Goal: Task Accomplishment & Management: Manage account settings

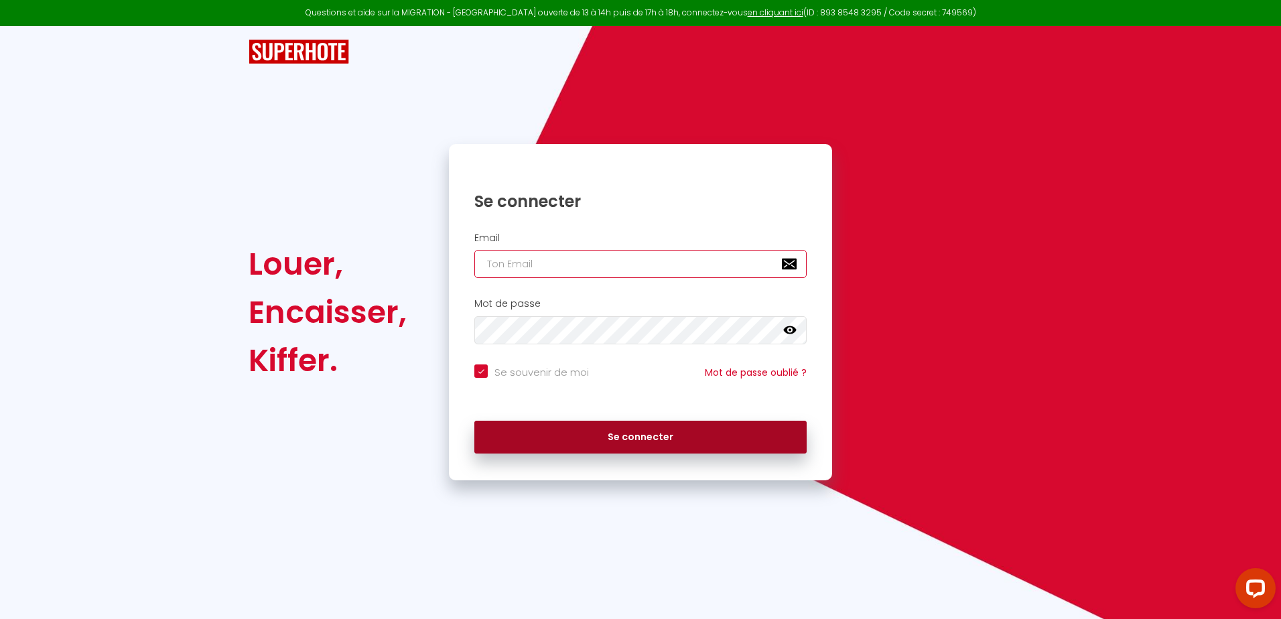
type input "[EMAIL_ADDRESS][DOMAIN_NAME]"
click at [711, 437] on button "Se connecter" at bounding box center [640, 438] width 332 height 34
checkbox input "true"
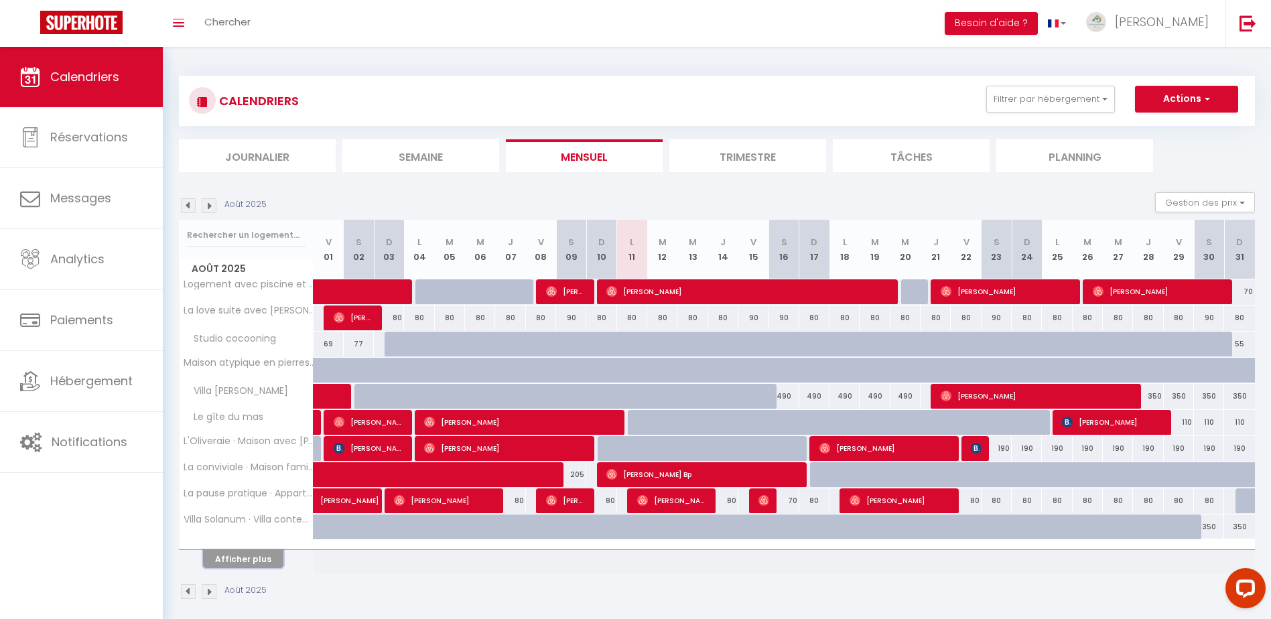
drag, startPoint x: 247, startPoint y: 558, endPoint x: 254, endPoint y: 558, distance: 7.4
click at [247, 558] on button "Afficher plus" at bounding box center [243, 559] width 80 height 18
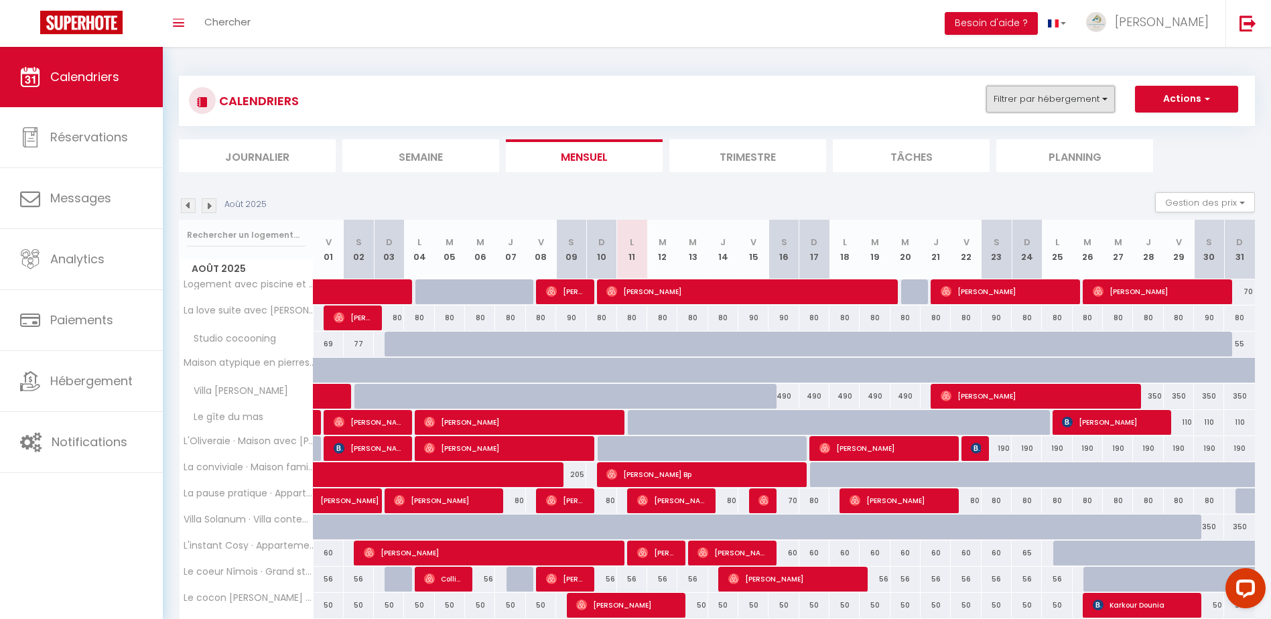
click at [1103, 99] on button "Filtrer par hébergement" at bounding box center [1051, 99] width 129 height 27
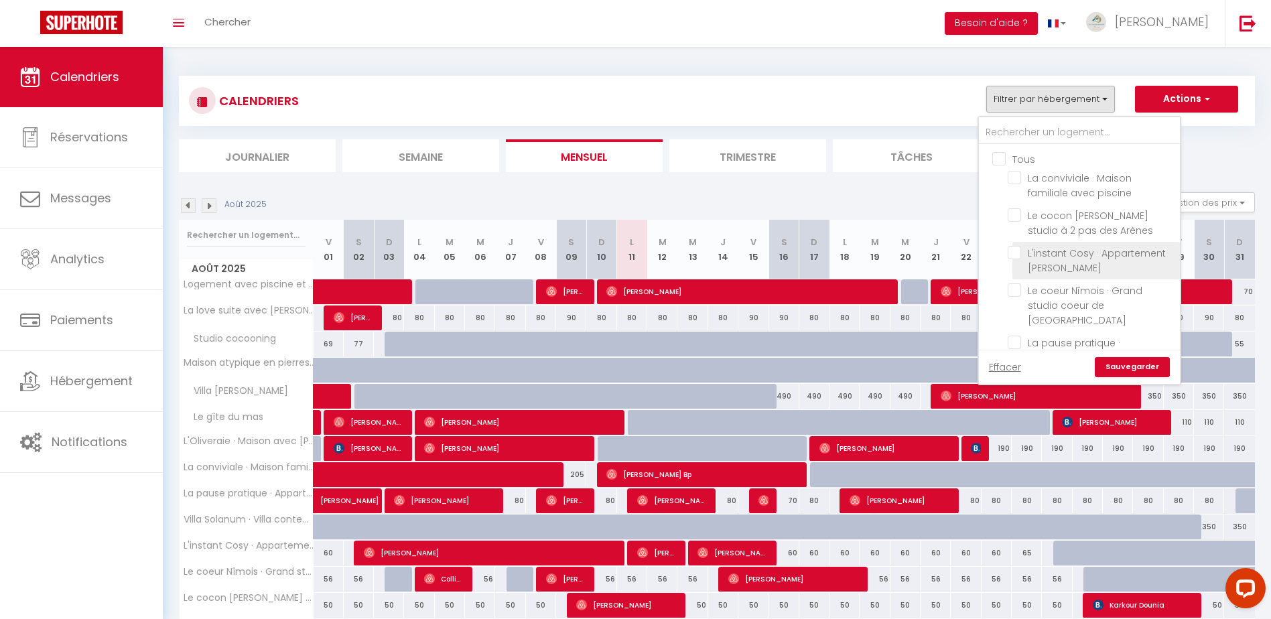
click at [1020, 257] on input "L'instant Cosy · Appartement [PERSON_NAME]" at bounding box center [1092, 252] width 168 height 13
checkbox input "true"
checkbox input "false"
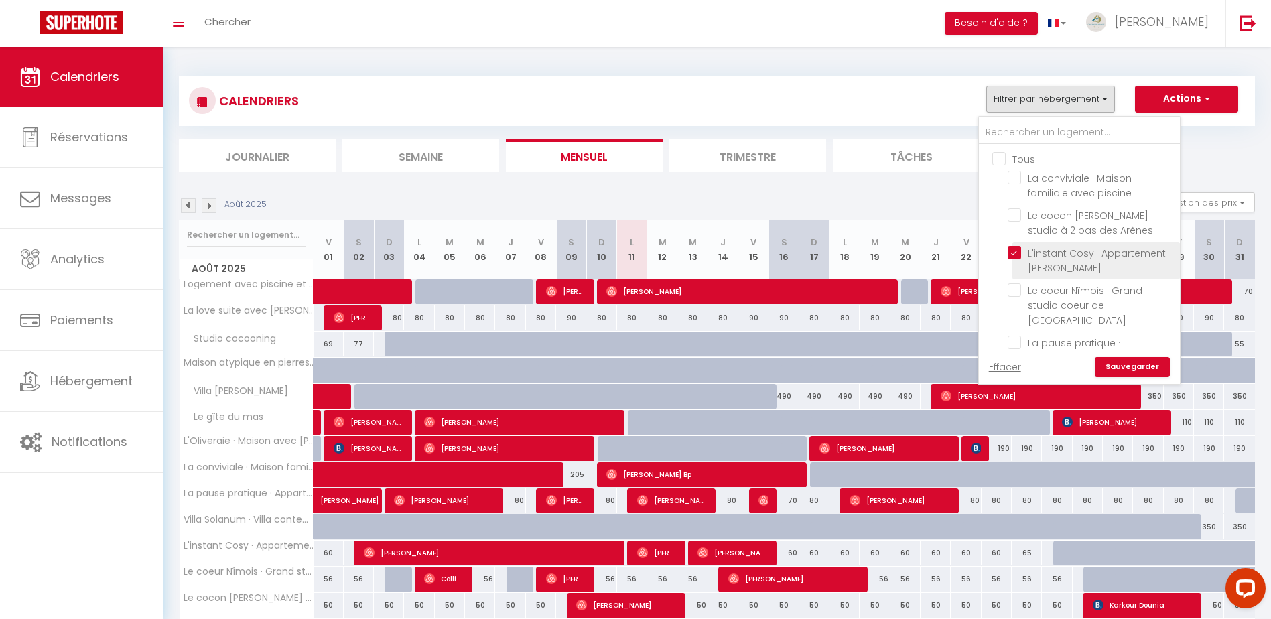
checkbox input "false"
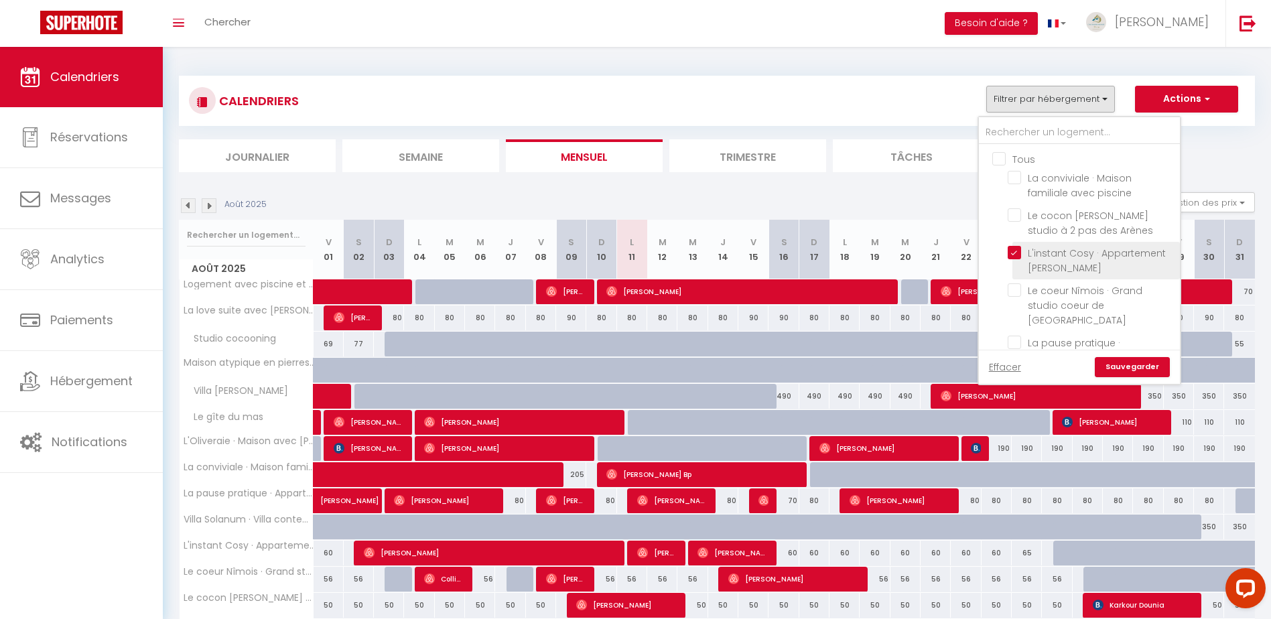
checkbox input "false"
click at [1131, 364] on link "Sauvegarder" at bounding box center [1132, 367] width 75 height 20
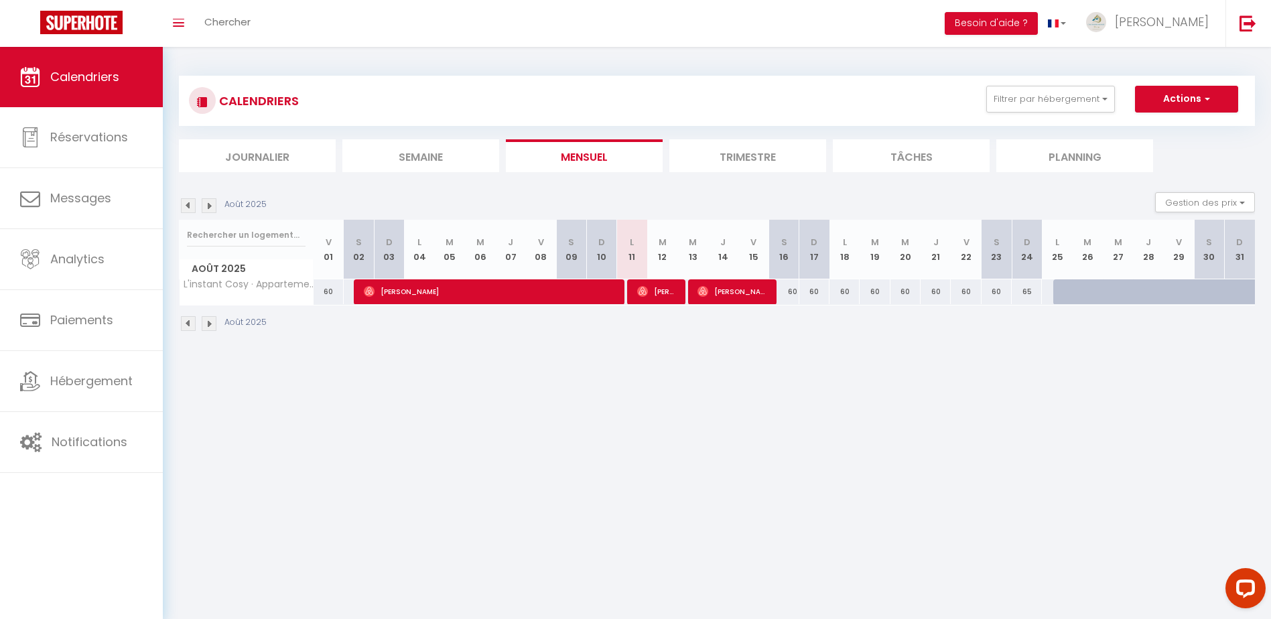
click at [186, 320] on img at bounding box center [188, 323] width 15 height 15
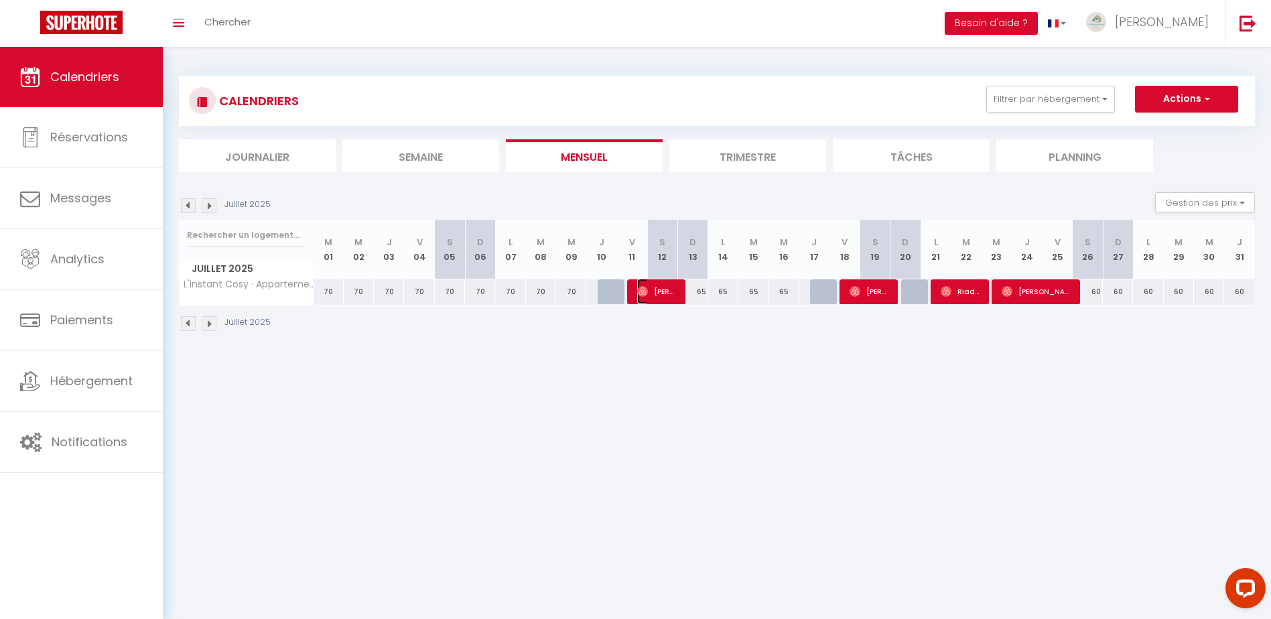
click at [654, 292] on span "[PERSON_NAME]" at bounding box center [657, 291] width 40 height 25
select select "OK"
select select "0"
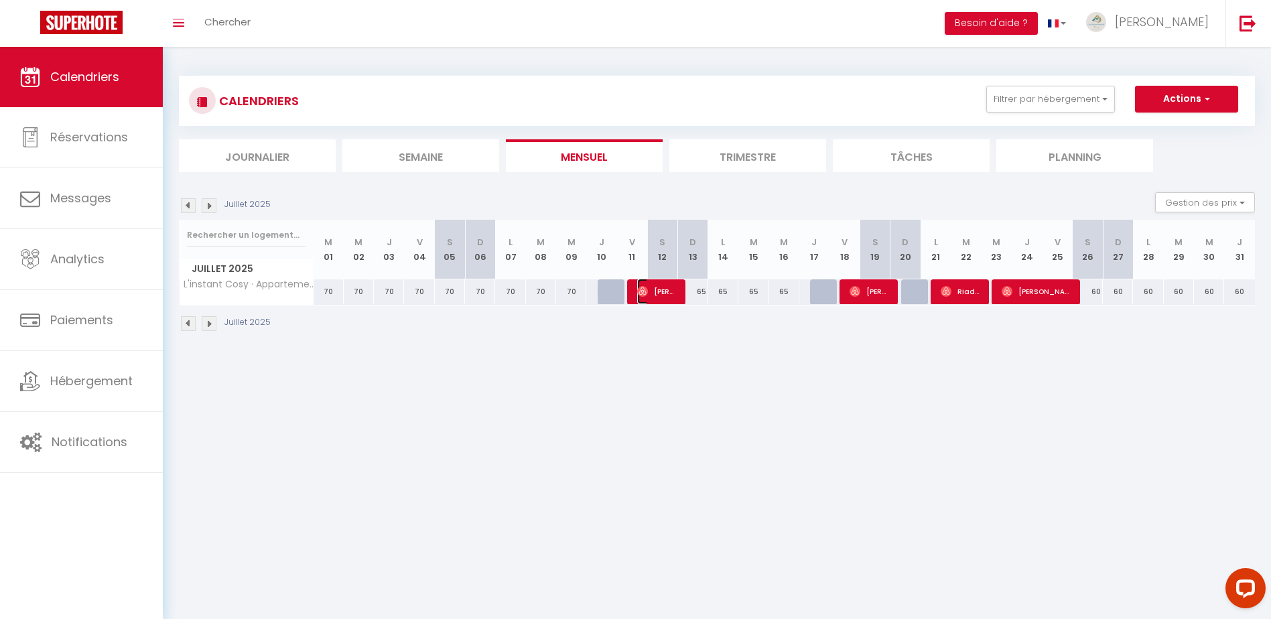
select select "1"
select select
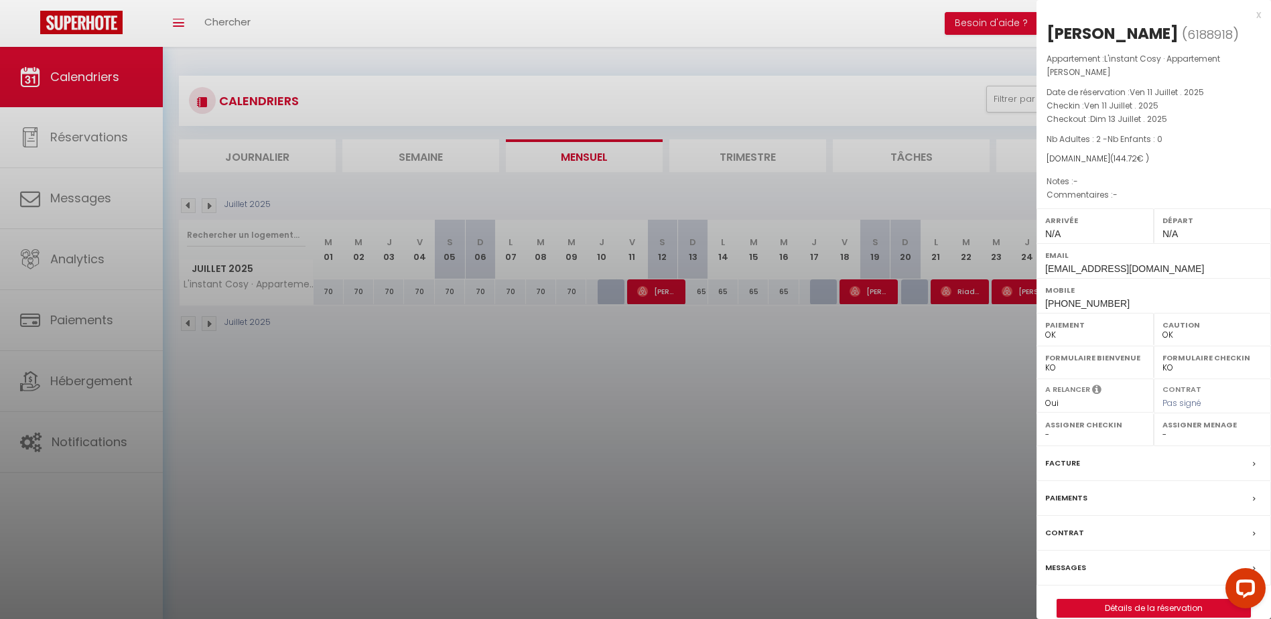
click at [802, 409] on div at bounding box center [635, 309] width 1271 height 619
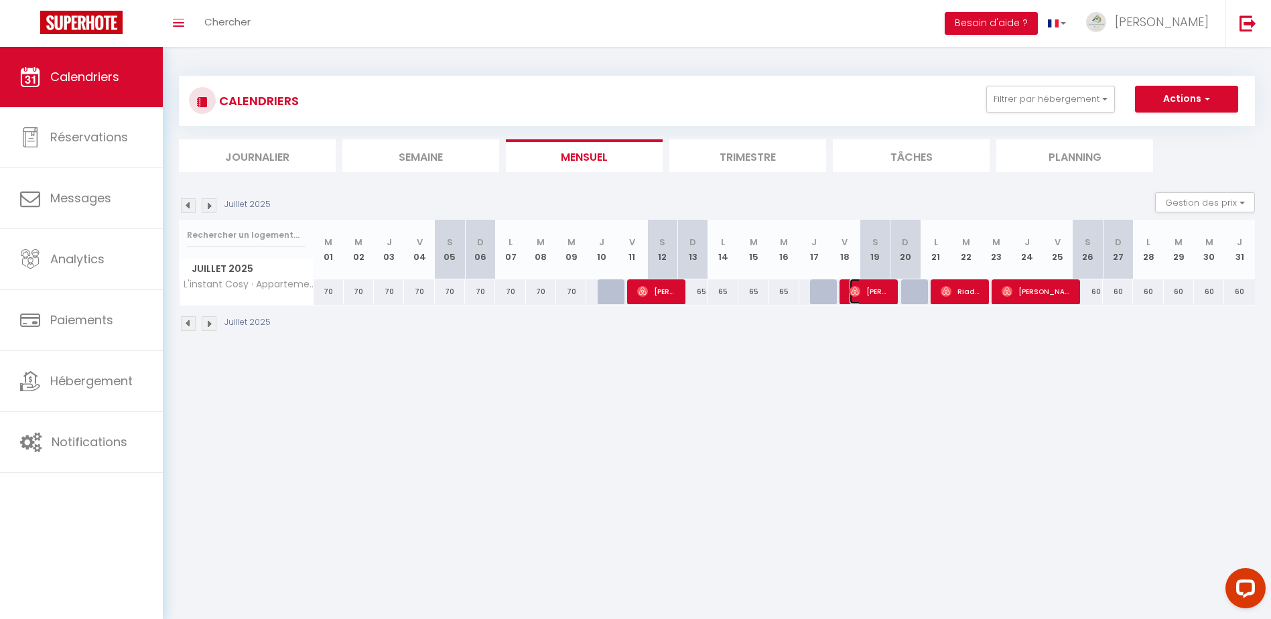
click at [870, 291] on span "[PERSON_NAME]" at bounding box center [870, 291] width 40 height 25
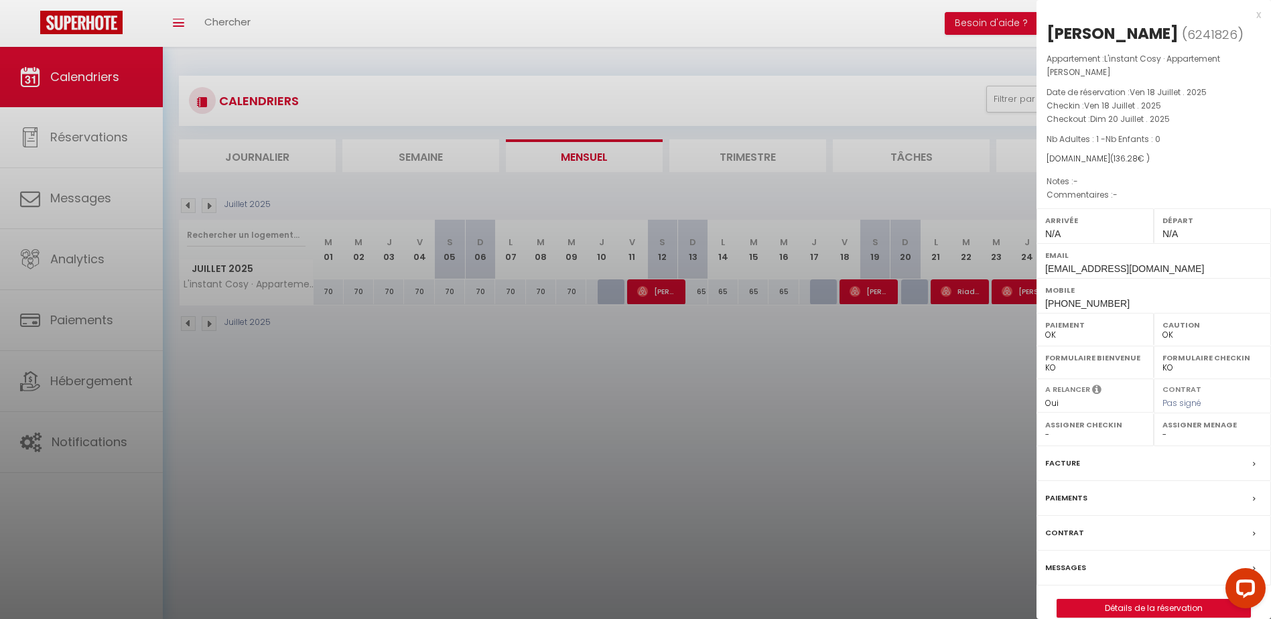
click at [952, 284] on div at bounding box center [635, 309] width 1271 height 619
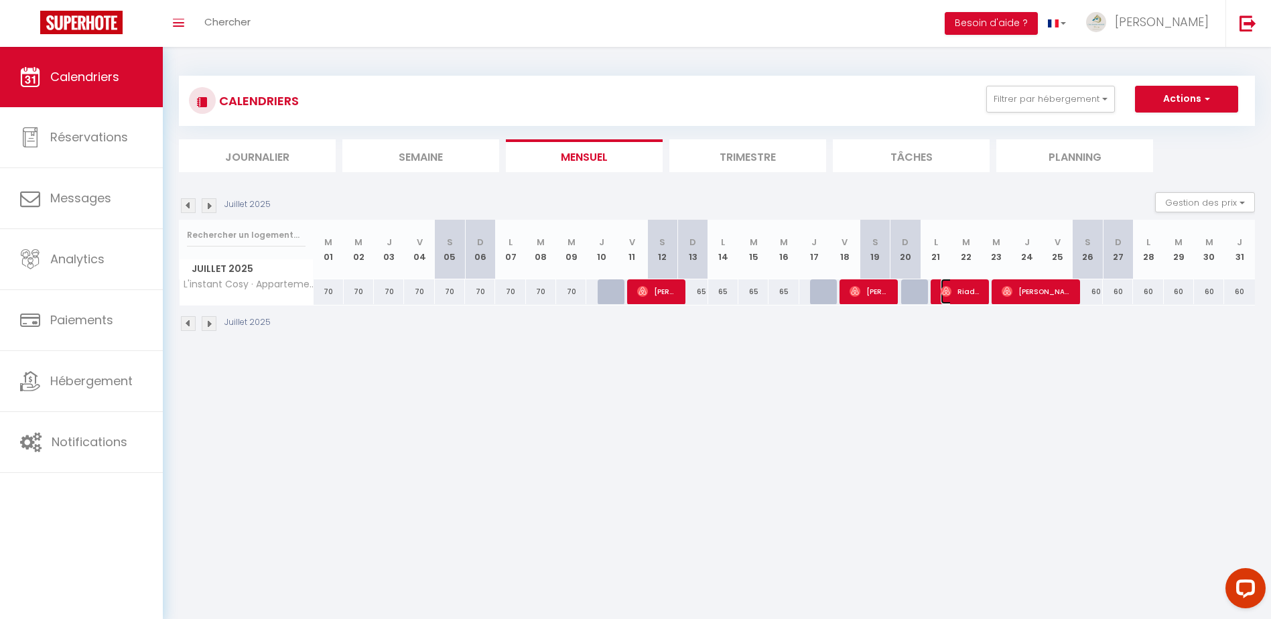
click at [974, 290] on span "Riadhuidine Ziraria" at bounding box center [961, 291] width 40 height 25
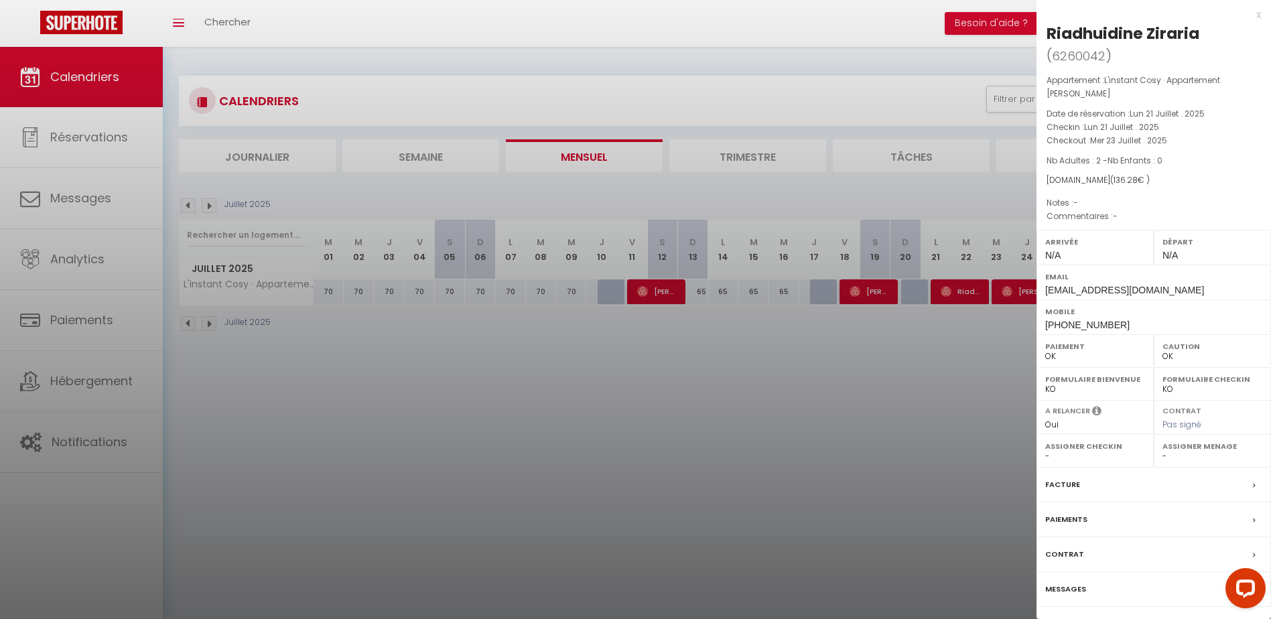
click at [1020, 291] on div at bounding box center [635, 309] width 1271 height 619
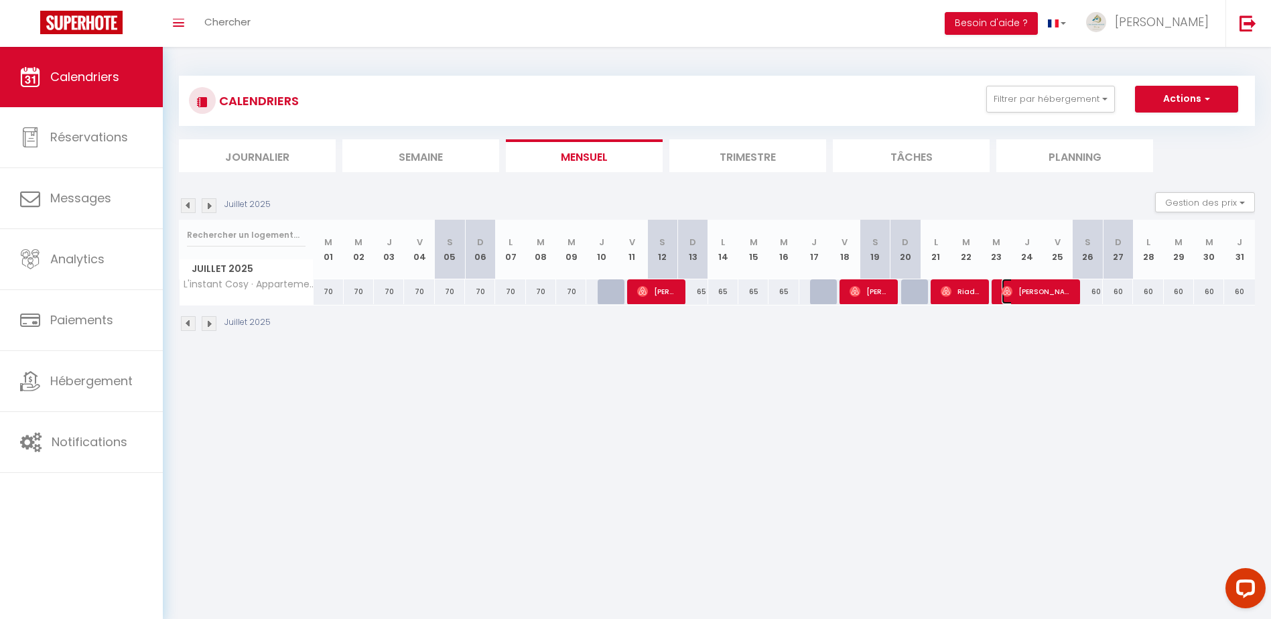
click at [1022, 289] on span "[PERSON_NAME]" at bounding box center [1037, 291] width 70 height 25
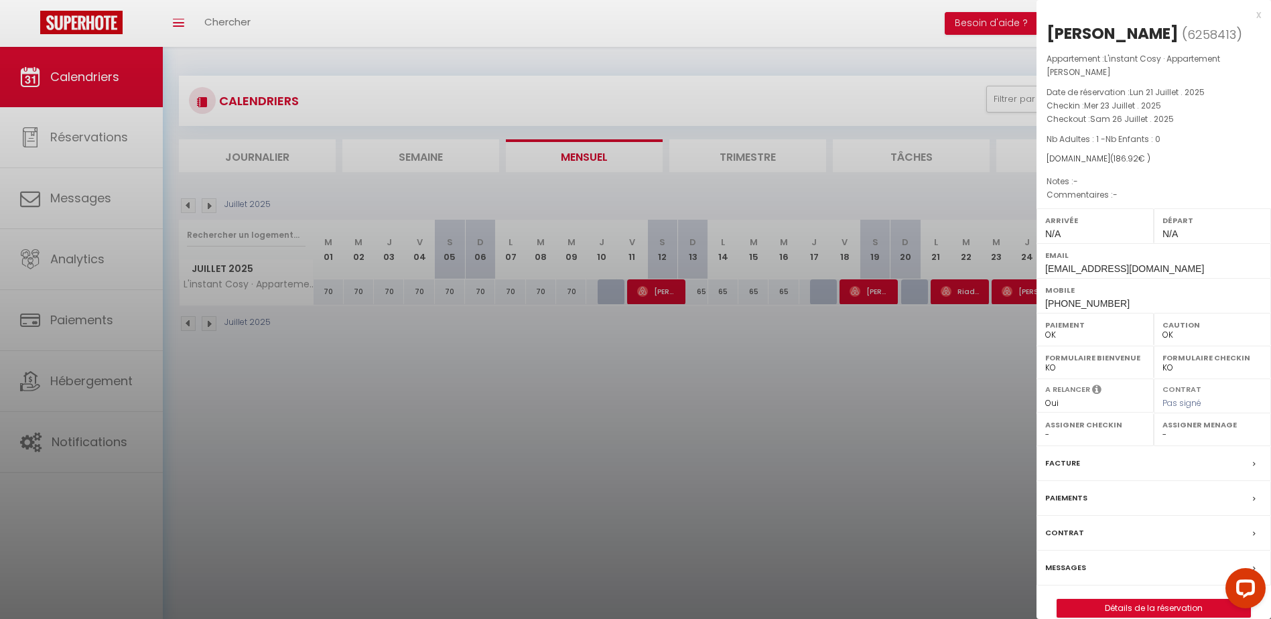
click at [801, 428] on div at bounding box center [635, 309] width 1271 height 619
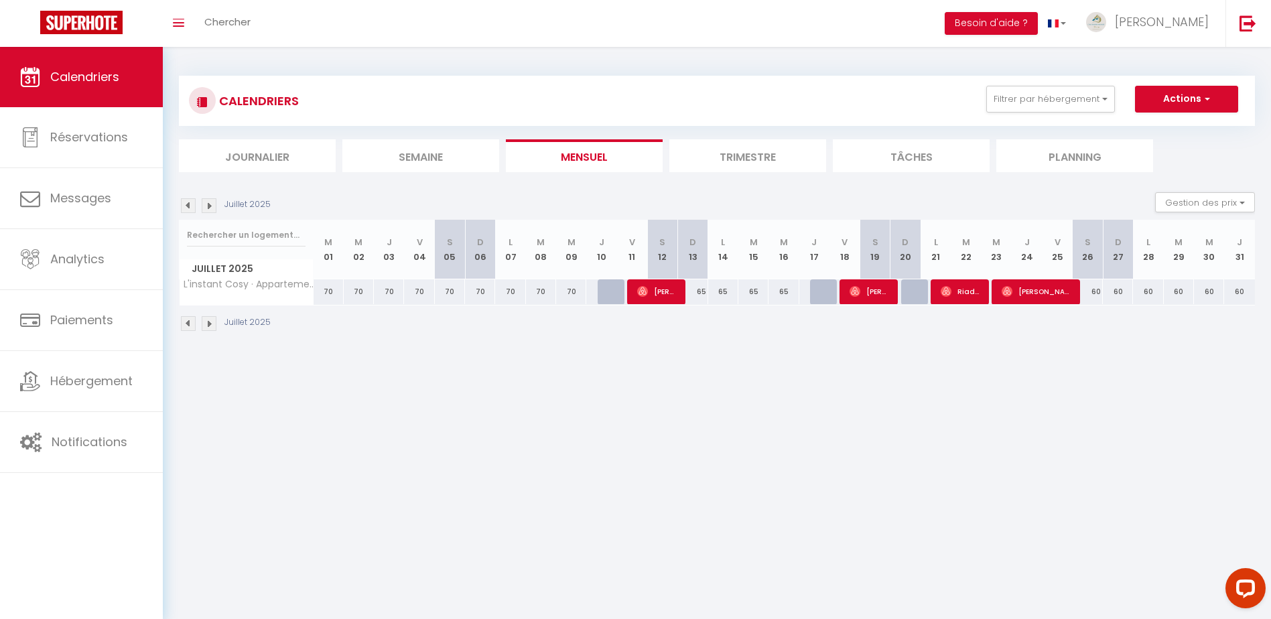
click at [186, 322] on img at bounding box center [188, 323] width 15 height 15
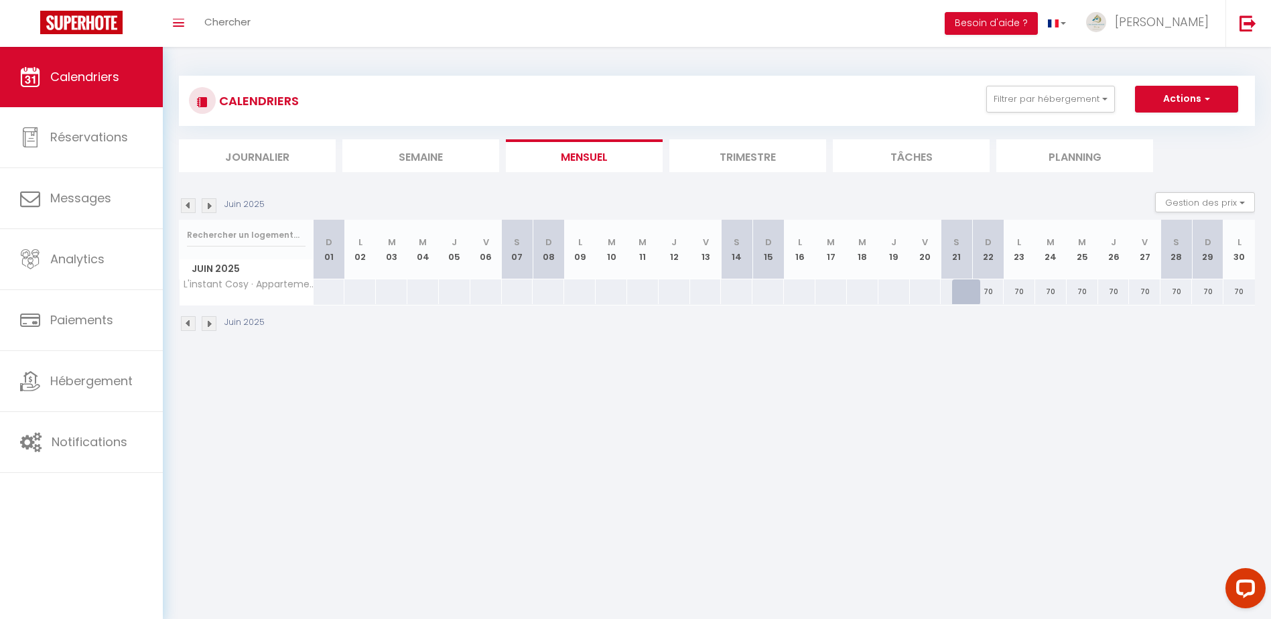
click at [214, 316] on img at bounding box center [209, 323] width 15 height 15
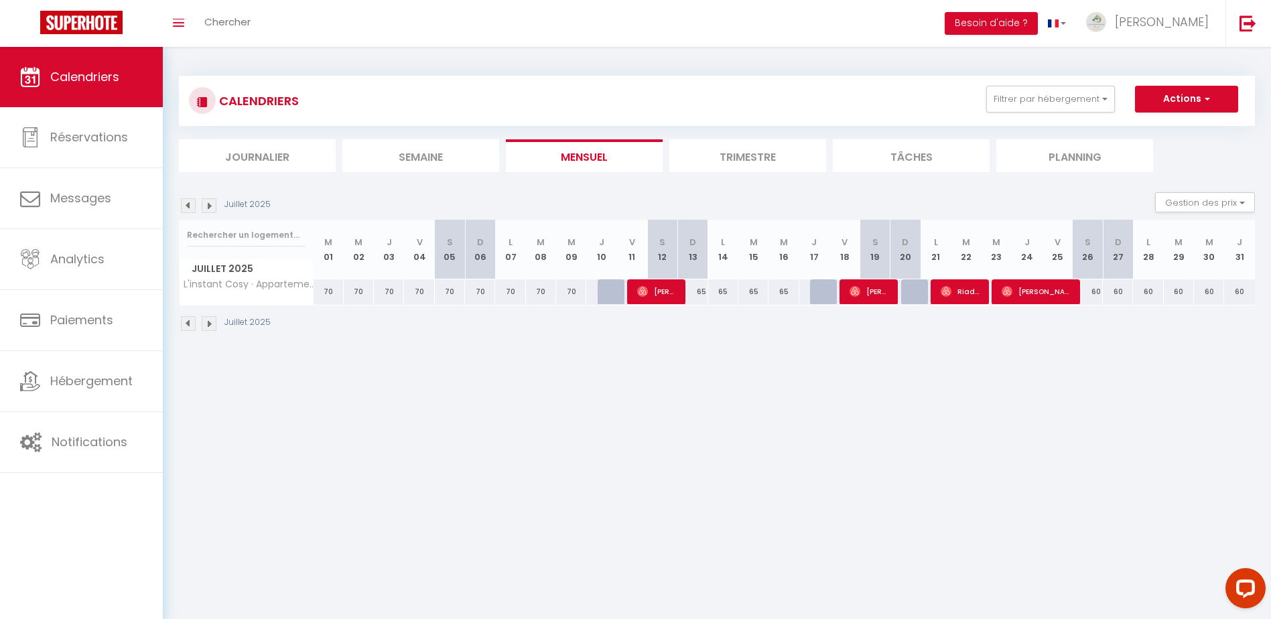
click at [210, 325] on img at bounding box center [209, 323] width 15 height 15
